Goal: Transaction & Acquisition: Book appointment/travel/reservation

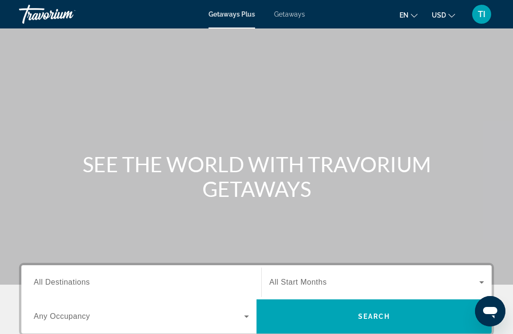
click at [119, 281] on input "Destination All Destinations" at bounding box center [141, 282] width 215 height 11
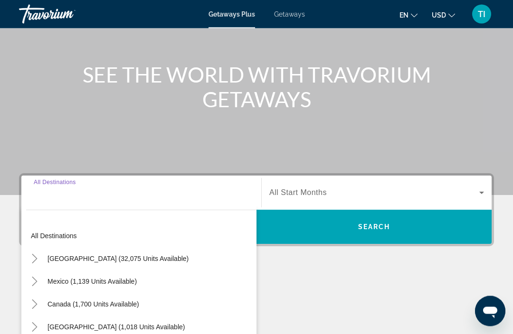
scroll to position [212, 0]
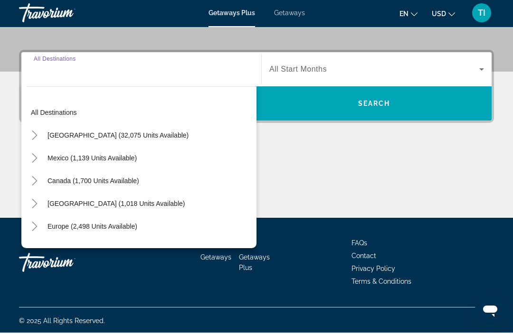
click at [40, 135] on mat-icon "Toggle United States (32,075 units available)" at bounding box center [34, 137] width 17 height 17
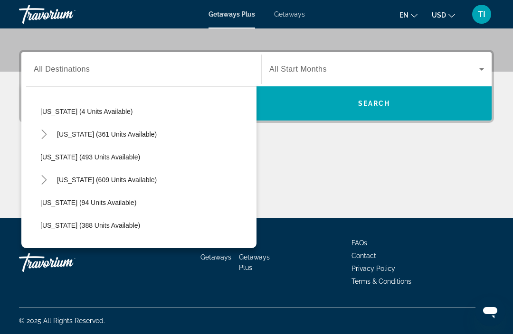
scroll to position [322, 0]
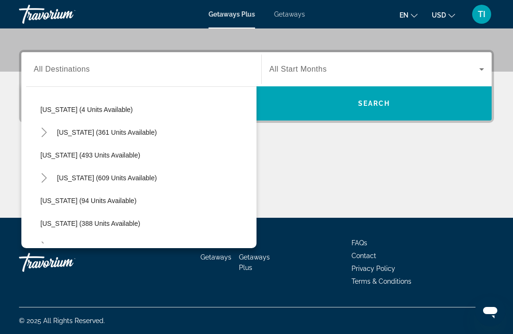
click at [44, 133] on icon "Toggle Maine (361 units available)" at bounding box center [43, 132] width 9 height 9
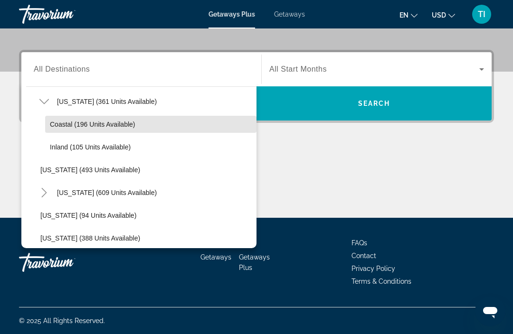
scroll to position [352, 0]
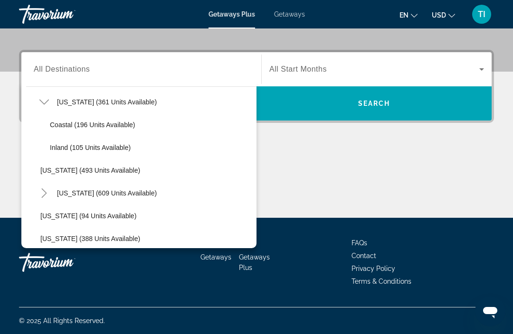
click at [45, 189] on icon "Toggle Massachusetts (609 units available)" at bounding box center [43, 193] width 9 height 9
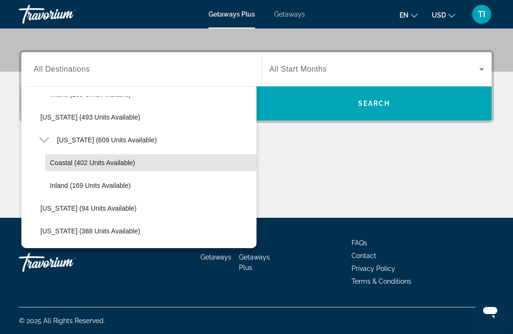
scroll to position [418, 0]
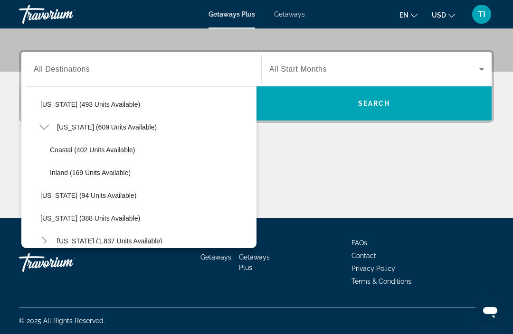
click at [154, 144] on span "Search widget" at bounding box center [150, 150] width 211 height 23
type input "**********"
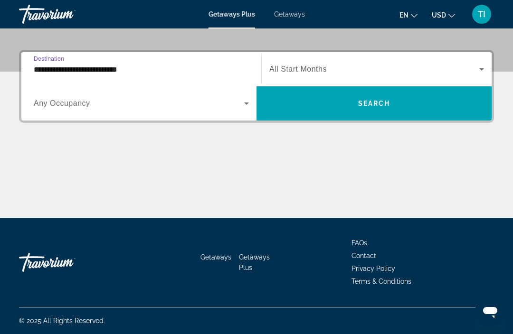
click at [370, 69] on span "Search widget" at bounding box center [374, 69] width 210 height 11
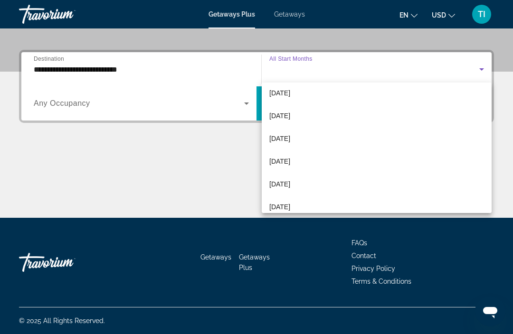
scroll to position [193, 0]
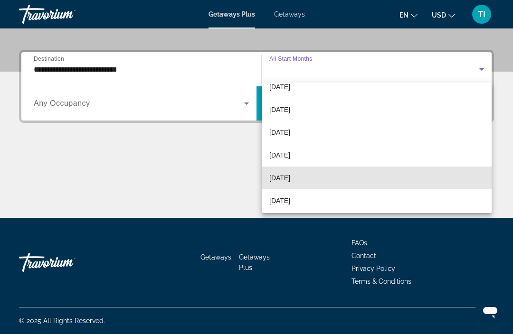
click at [332, 176] on mat-option "August 2026" at bounding box center [377, 178] width 230 height 23
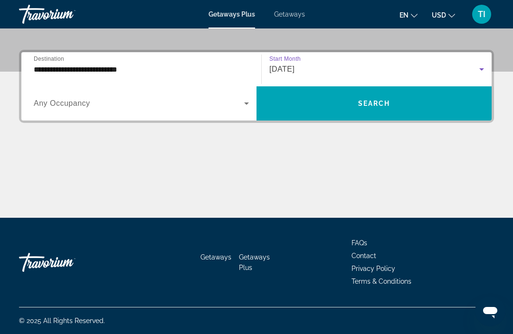
click at [402, 101] on span "Search widget" at bounding box center [373, 103] width 235 height 23
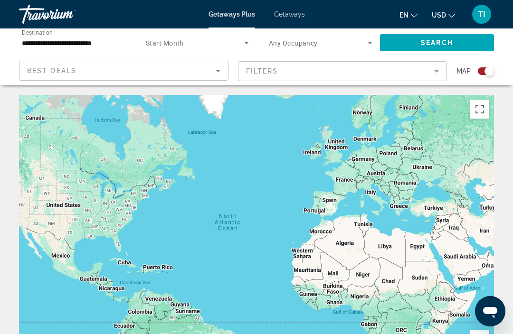
click at [296, 14] on span "Getaways" at bounding box center [289, 14] width 31 height 8
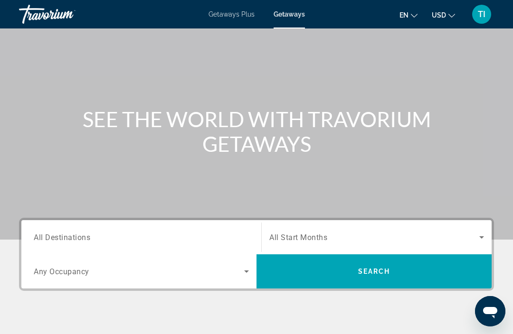
click at [153, 236] on input "Destination All Destinations" at bounding box center [141, 237] width 215 height 11
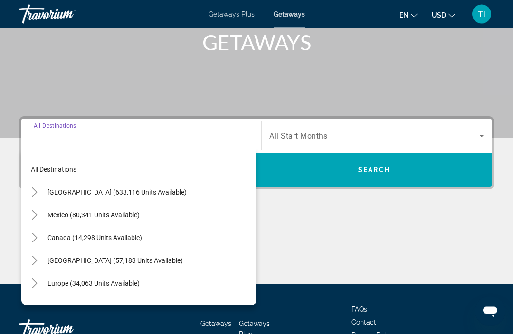
scroll to position [182, 0]
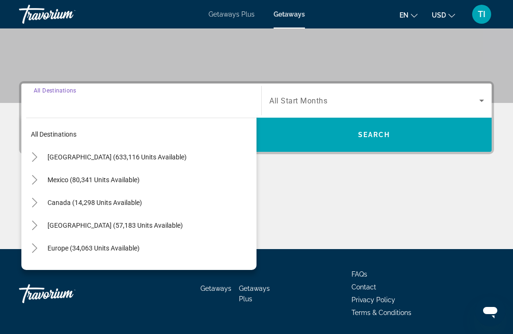
click at [38, 154] on icon "Toggle United States (633,116 units available)" at bounding box center [34, 156] width 9 height 9
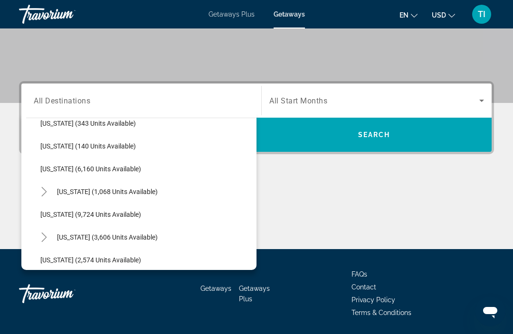
scroll to position [331, 0]
click at [43, 233] on icon "Toggle Massachusetts (3,606 units available)" at bounding box center [43, 236] width 9 height 9
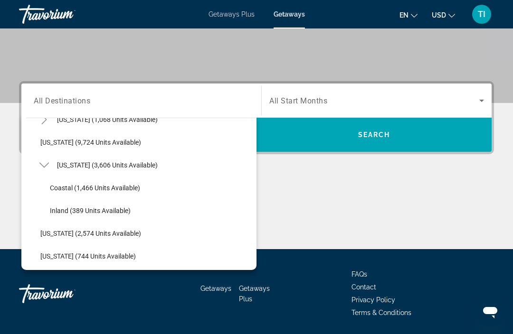
scroll to position [403, 0]
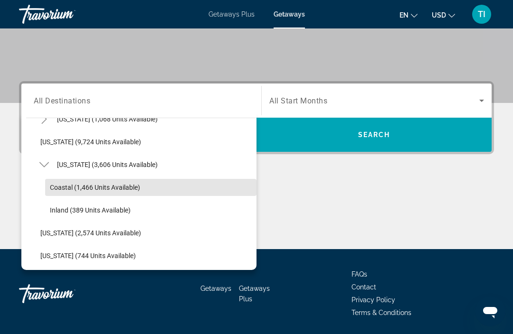
click at [140, 191] on span "Search widget" at bounding box center [150, 187] width 211 height 23
type input "**********"
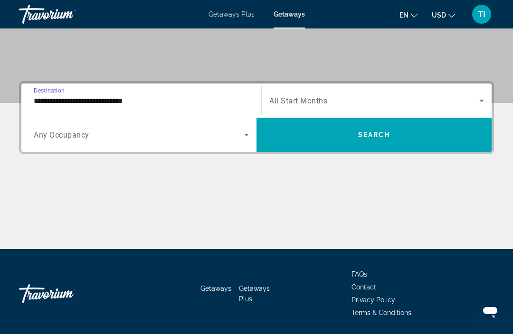
click at [377, 98] on span "Search widget" at bounding box center [374, 100] width 210 height 11
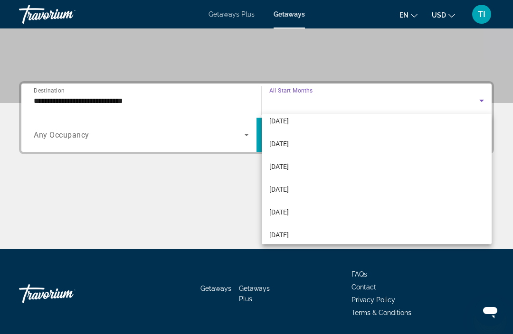
scroll to position [196, 0]
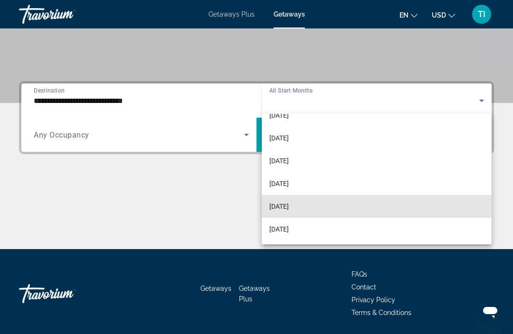
click at [343, 199] on mat-option "August 2026" at bounding box center [377, 206] width 230 height 23
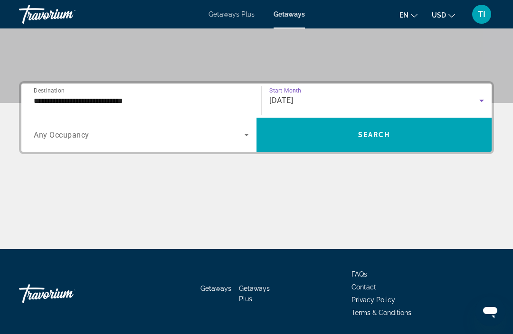
click at [397, 135] on span "Search widget" at bounding box center [373, 134] width 235 height 23
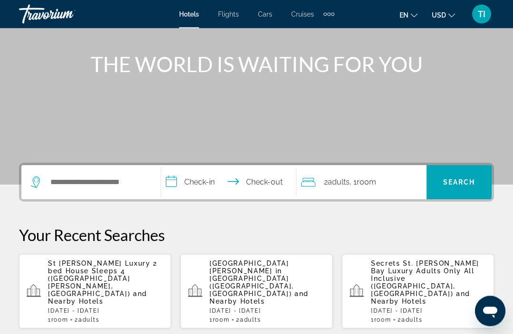
scroll to position [130, 0]
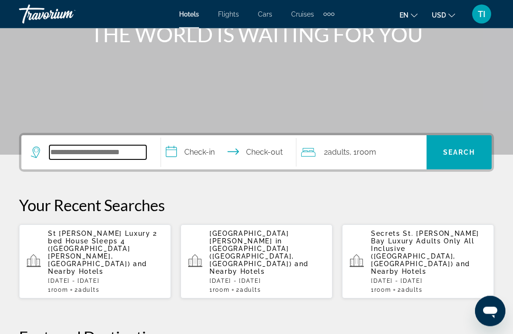
click at [131, 154] on input "Search widget" at bounding box center [97, 153] width 97 height 14
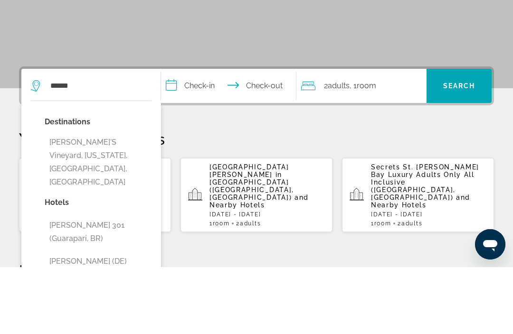
click at [117, 200] on button "[PERSON_NAME]'s Vineyard, [US_STATE], [GEOGRAPHIC_DATA], [GEOGRAPHIC_DATA]" at bounding box center [98, 229] width 107 height 58
type input "**********"
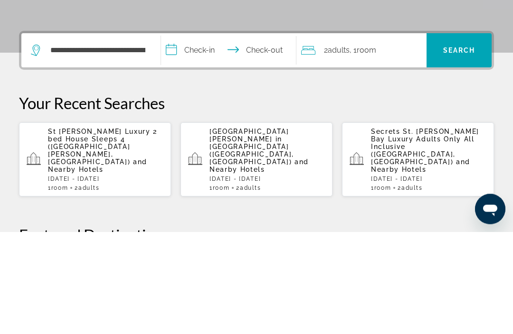
click at [230, 136] on input "**********" at bounding box center [230, 154] width 139 height 37
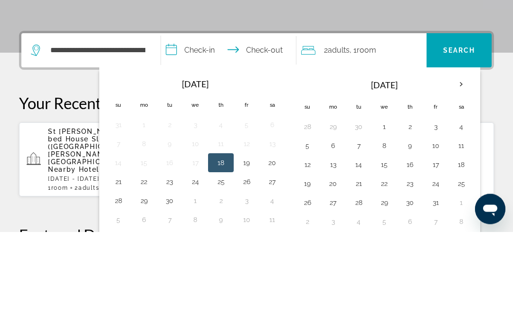
scroll to position [232, 0]
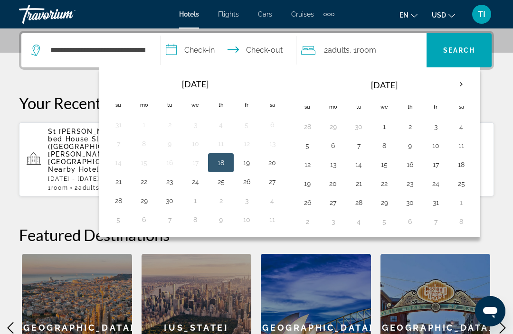
click at [461, 86] on th "Next month" at bounding box center [461, 84] width 26 height 21
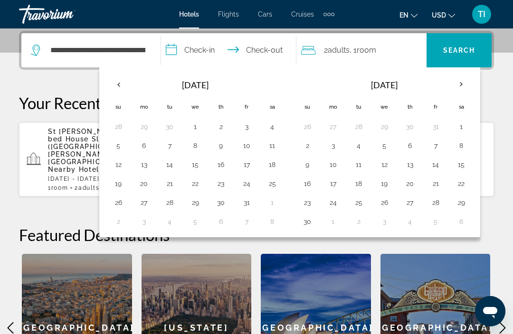
click at [462, 85] on th "Next month" at bounding box center [461, 84] width 26 height 21
click at [463, 87] on th "Next month" at bounding box center [461, 84] width 26 height 21
click at [467, 88] on th "Next month" at bounding box center [461, 84] width 26 height 21
click at [461, 90] on th "Next month" at bounding box center [461, 84] width 26 height 21
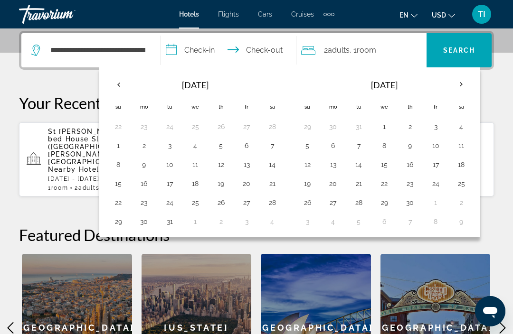
click at [464, 88] on th "Next month" at bounding box center [461, 84] width 26 height 21
click at [465, 87] on th "Next month" at bounding box center [461, 84] width 26 height 21
click at [469, 88] on th "Next month" at bounding box center [461, 84] width 26 height 21
click at [467, 88] on th "Next month" at bounding box center [461, 84] width 26 height 21
click at [334, 167] on button "10" at bounding box center [332, 164] width 15 height 13
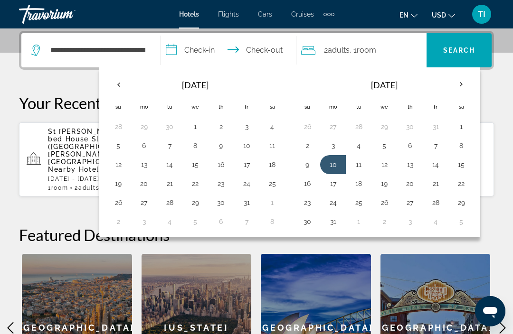
click at [411, 166] on button "13" at bounding box center [409, 164] width 15 height 13
type input "**********"
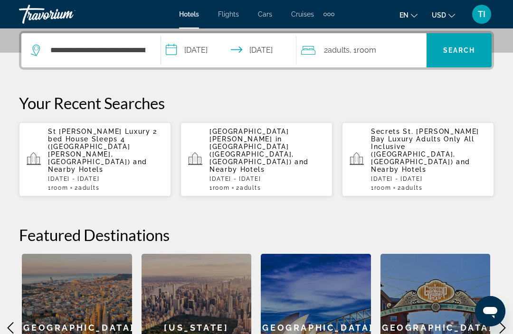
click at [468, 47] on span "Search" at bounding box center [459, 51] width 32 height 8
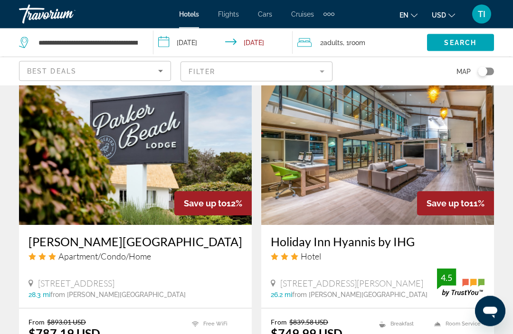
scroll to position [1135, 0]
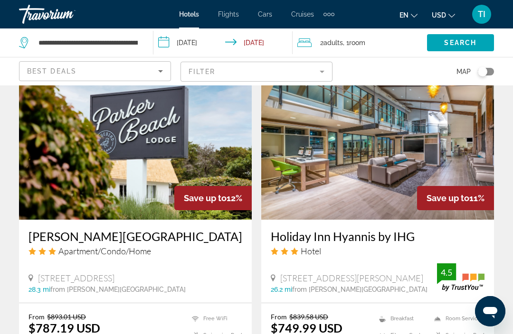
click at [158, 74] on icon "Sort by" at bounding box center [160, 71] width 11 height 11
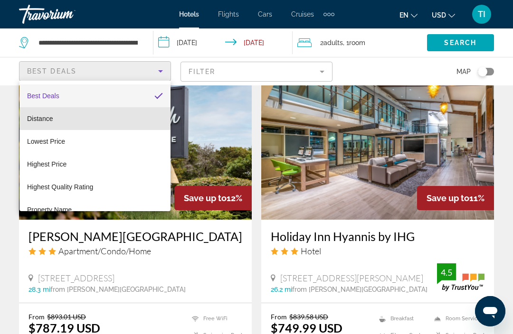
scroll to position [0, 0]
click at [36, 115] on span "Distance" at bounding box center [40, 119] width 26 height 8
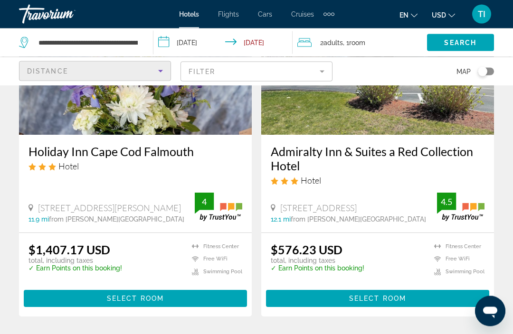
click at [158, 72] on icon "Sort by" at bounding box center [160, 71] width 11 height 11
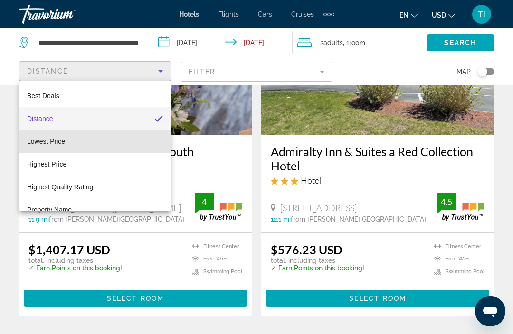
click at [96, 150] on mat-option "Lowest Price" at bounding box center [94, 141] width 151 height 23
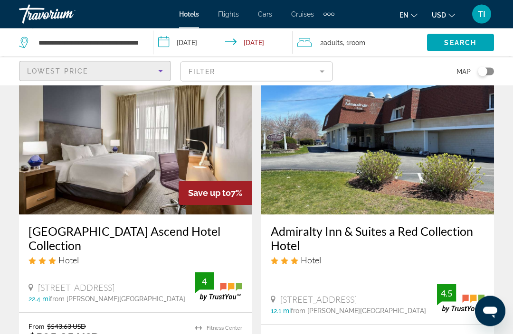
scroll to position [416, 0]
